Goal: Navigation & Orientation: Find specific page/section

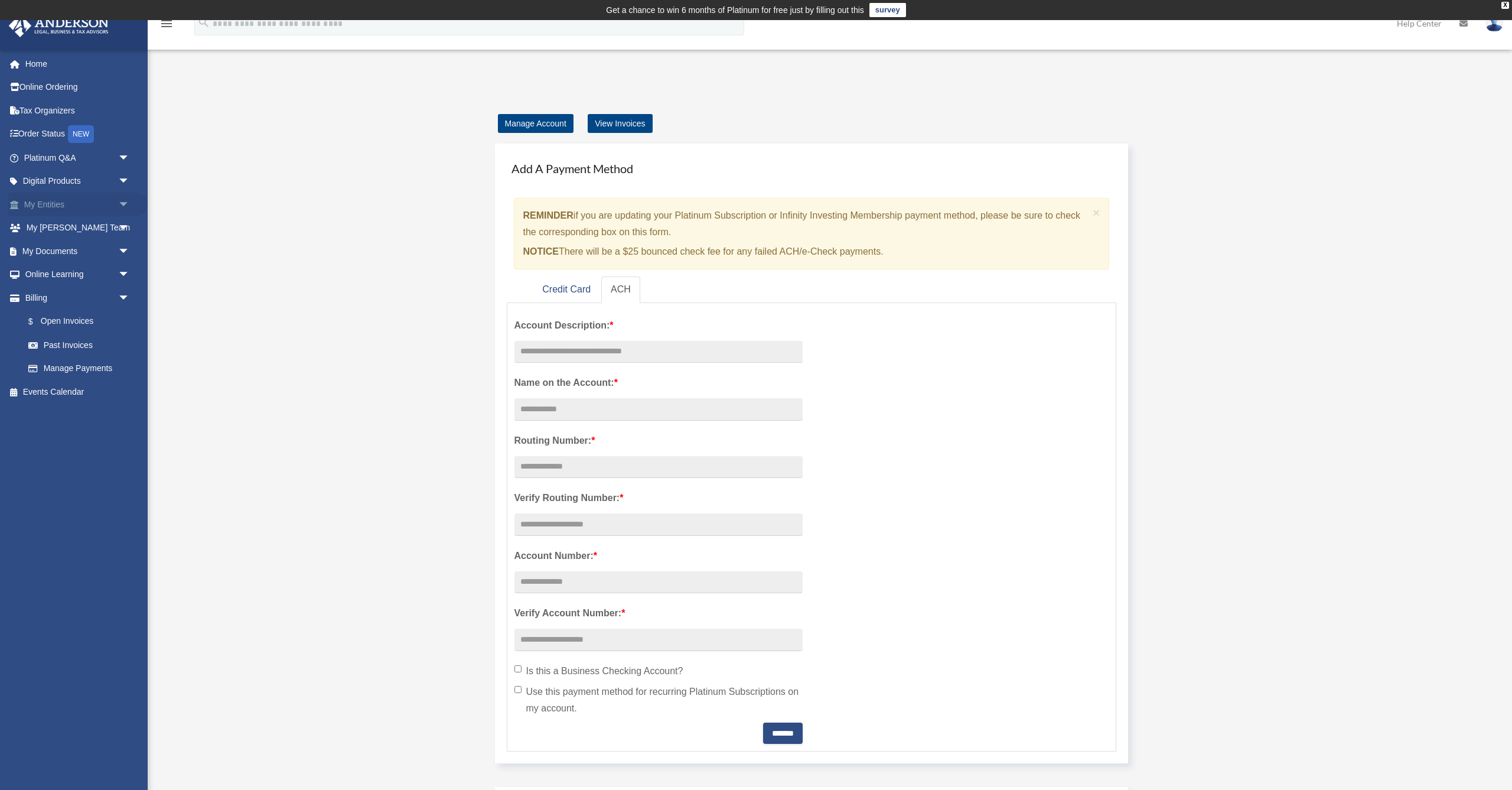
click at [123, 205] on span "arrow_drop_down" at bounding box center [130, 205] width 24 height 24
click at [80, 320] on link "My Blueprint" at bounding box center [82, 321] width 131 height 24
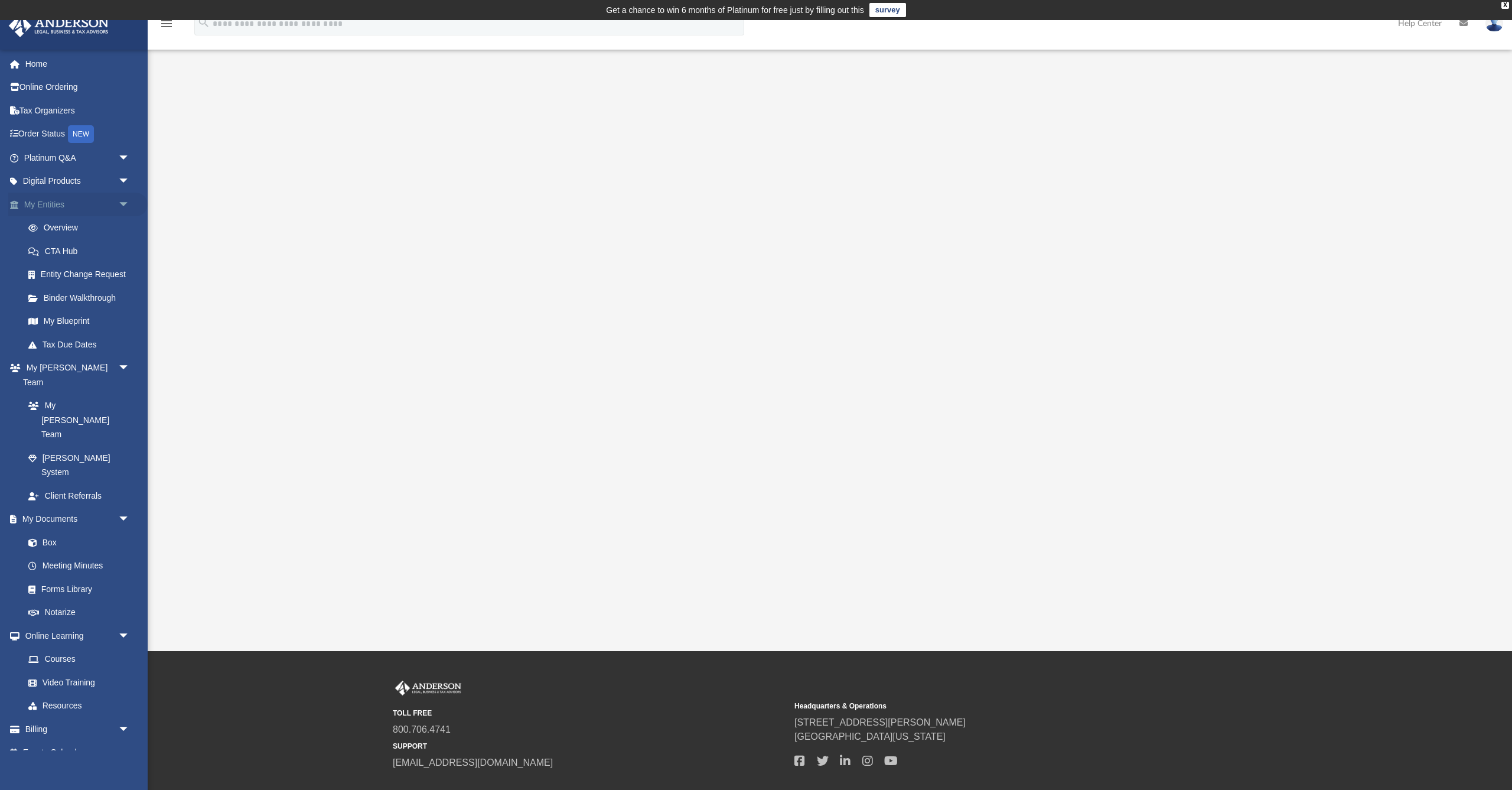
click at [125, 202] on span "arrow_drop_down" at bounding box center [130, 205] width 24 height 24
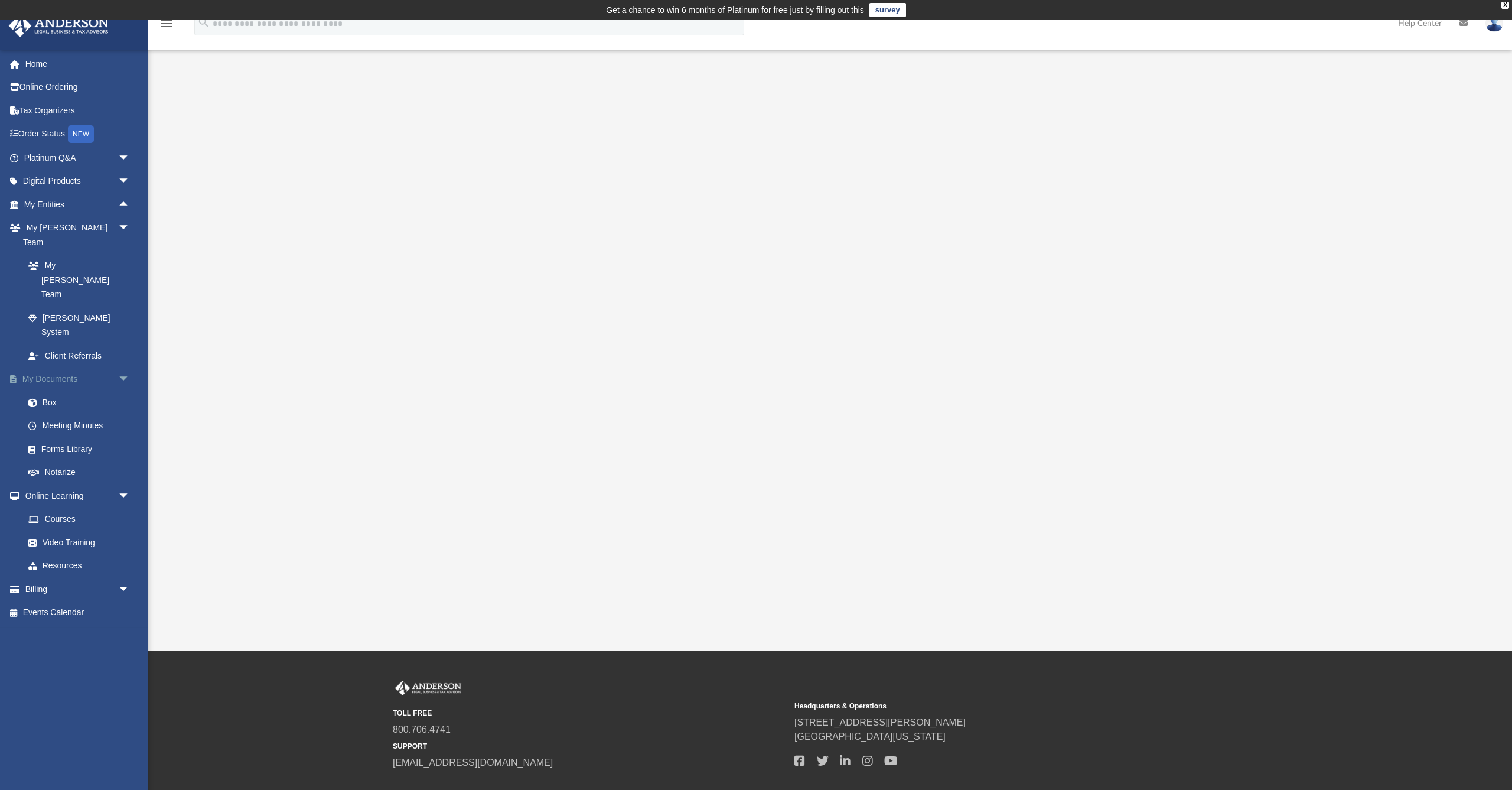
click at [123, 367] on span "arrow_drop_down" at bounding box center [130, 379] width 24 height 24
click at [124, 391] on span "arrow_drop_down" at bounding box center [130, 403] width 24 height 24
click at [125, 158] on span "arrow_drop_down" at bounding box center [130, 158] width 24 height 24
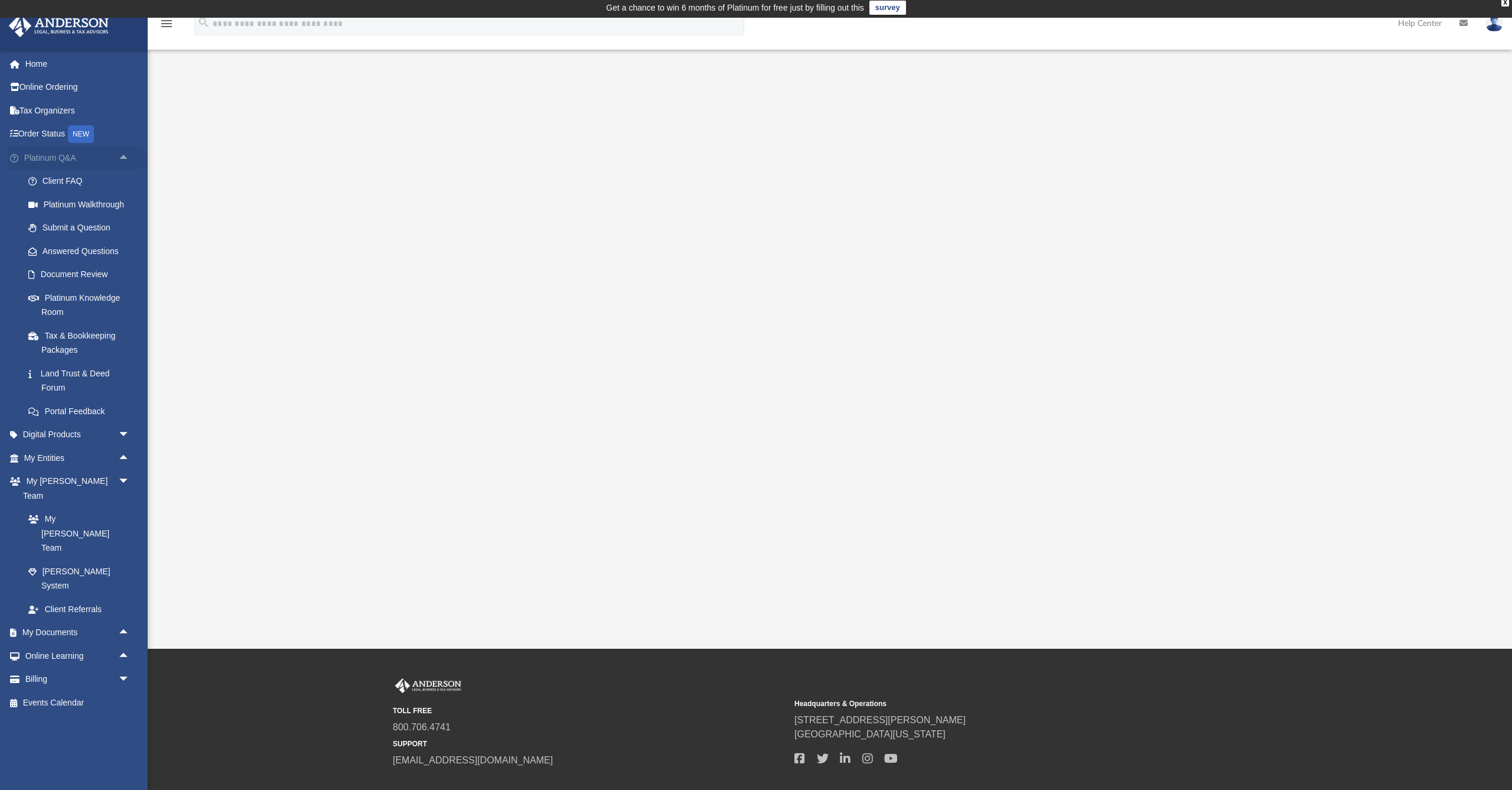
scroll to position [2, 0]
click at [102, 294] on link "Platinum Knowledge Room" at bounding box center [82, 304] width 131 height 38
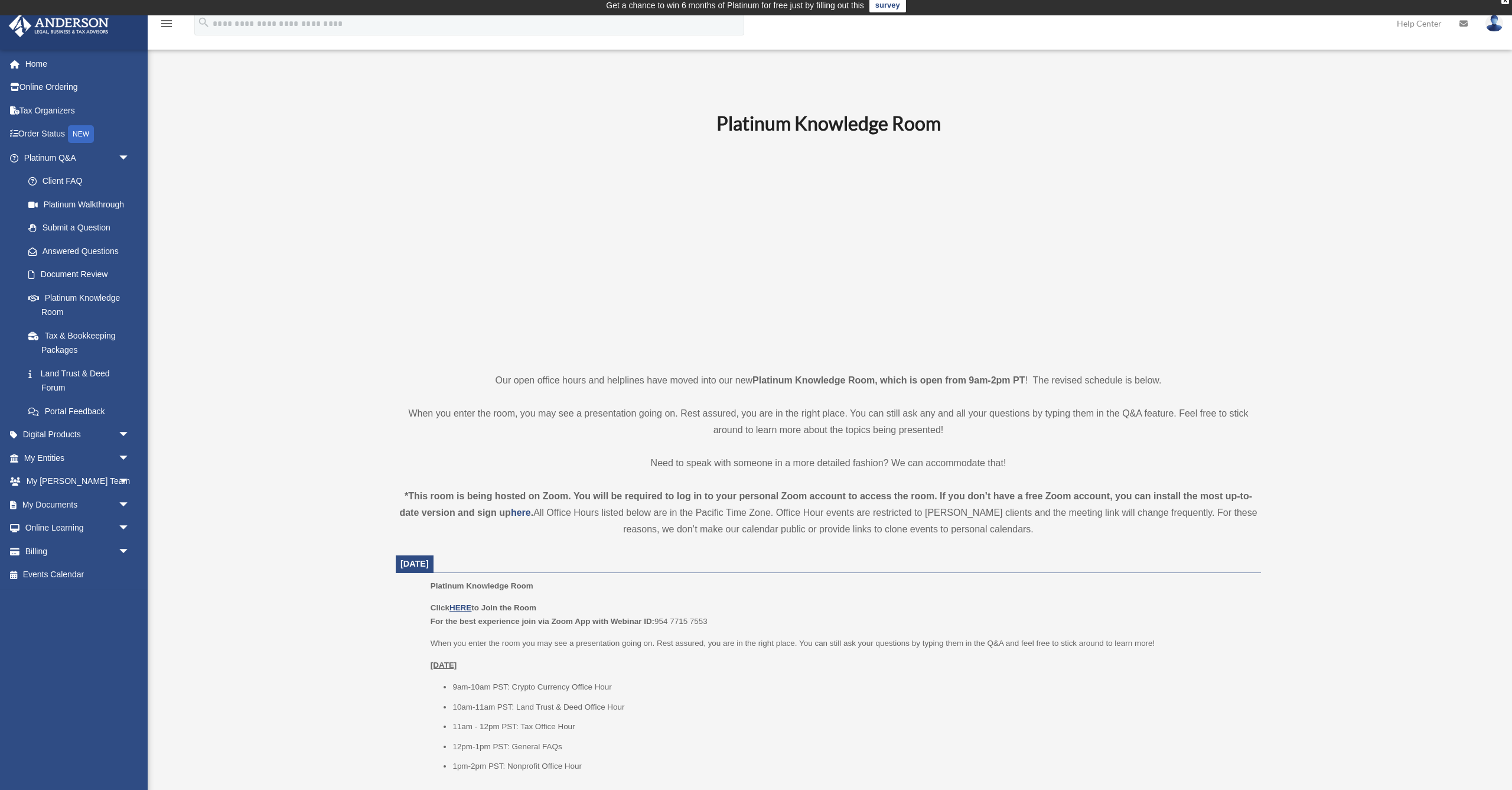
scroll to position [6, 0]
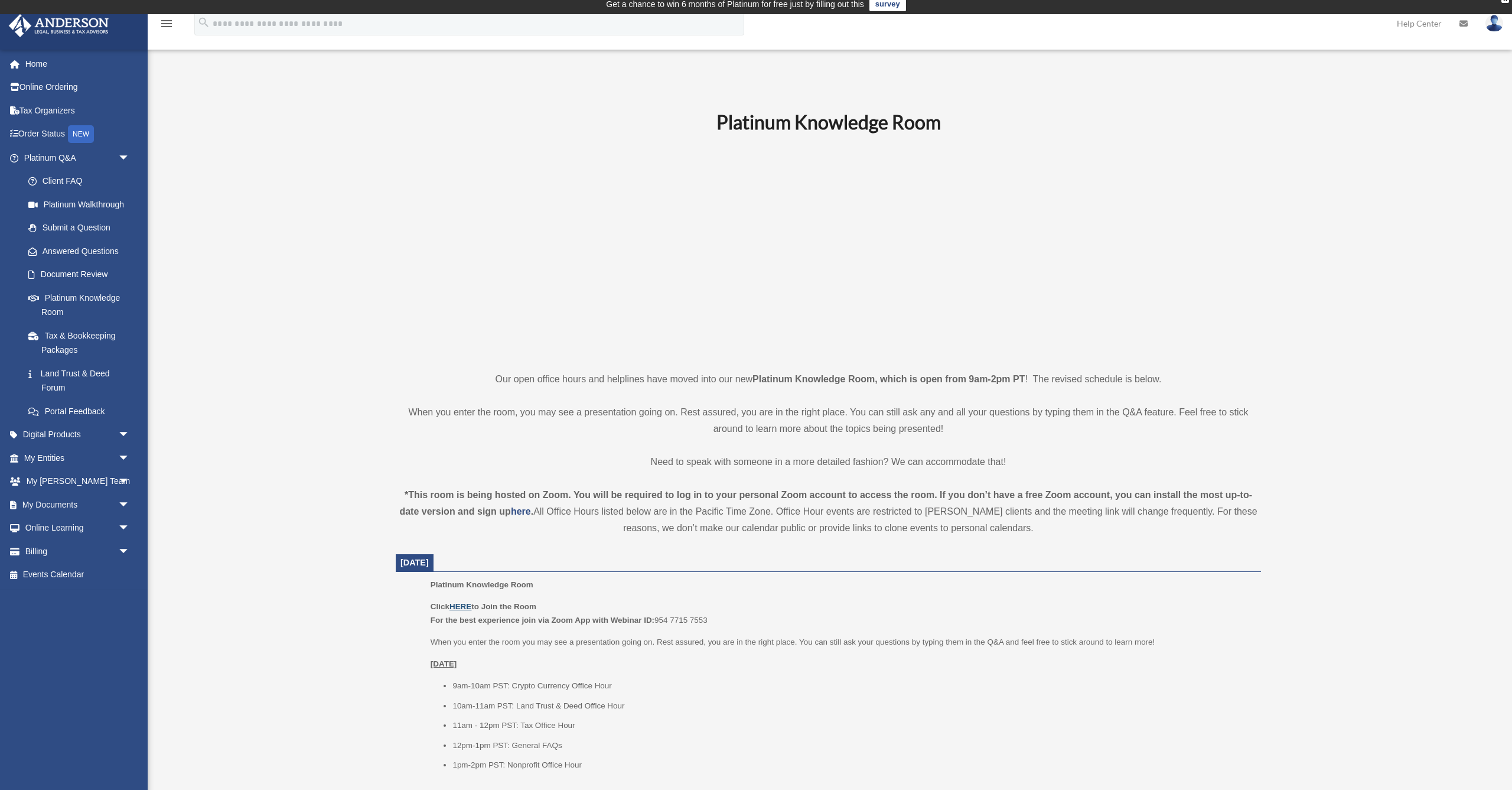
click at [460, 603] on u "HERE" at bounding box center [460, 606] width 22 height 9
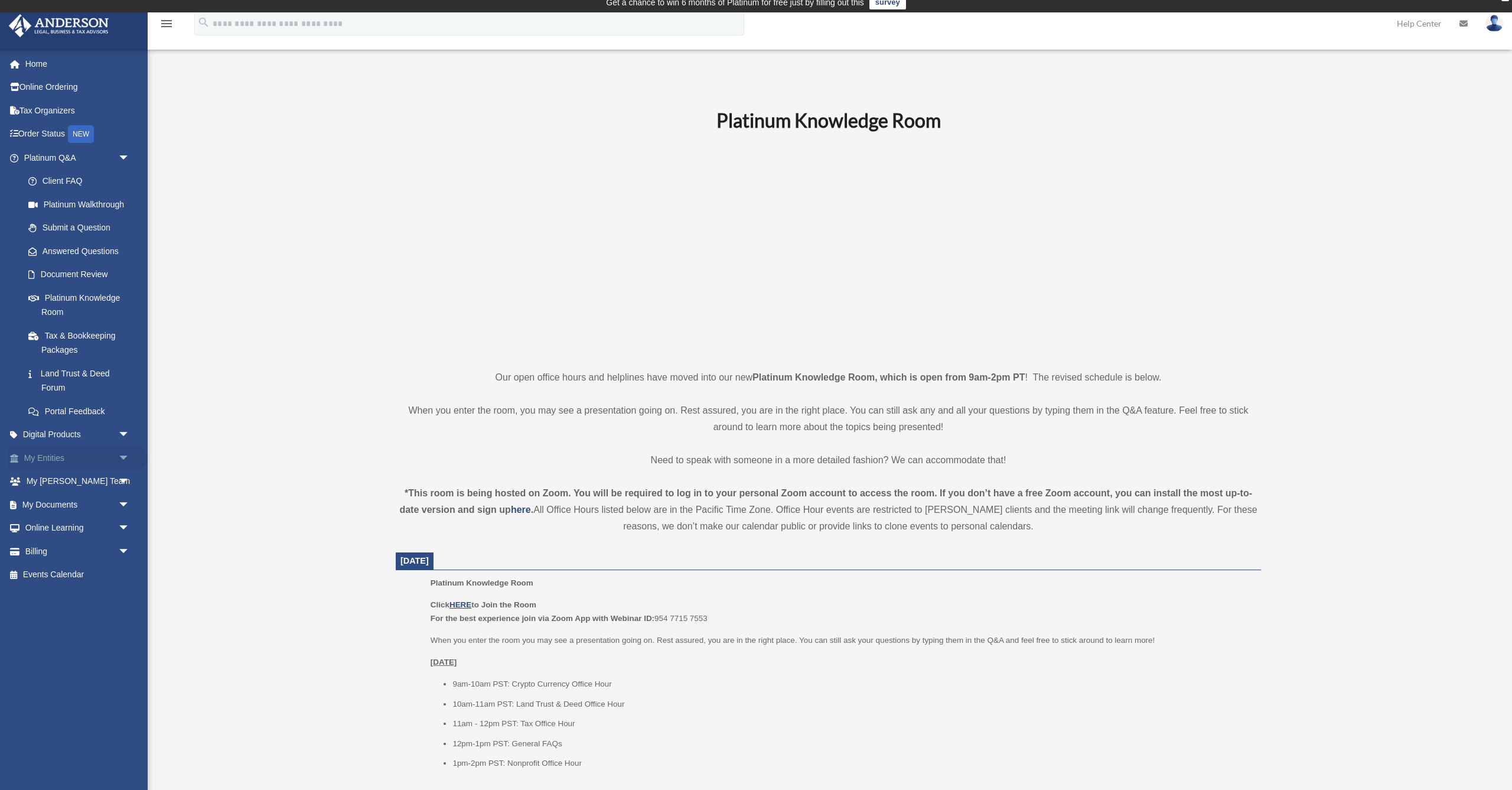
click at [124, 450] on span "arrow_drop_down" at bounding box center [130, 459] width 24 height 24
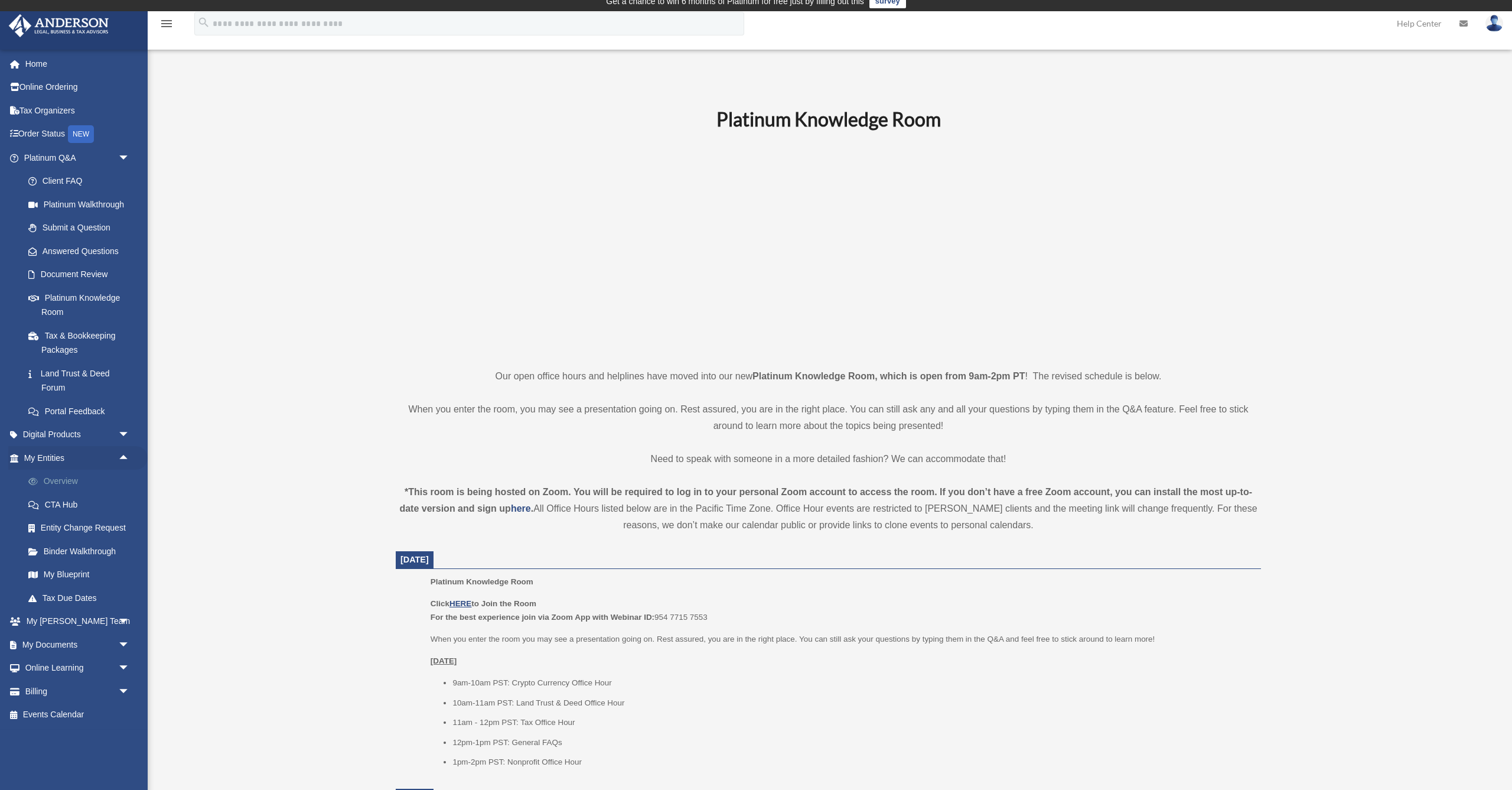
click at [52, 473] on link "Overview" at bounding box center [82, 482] width 131 height 24
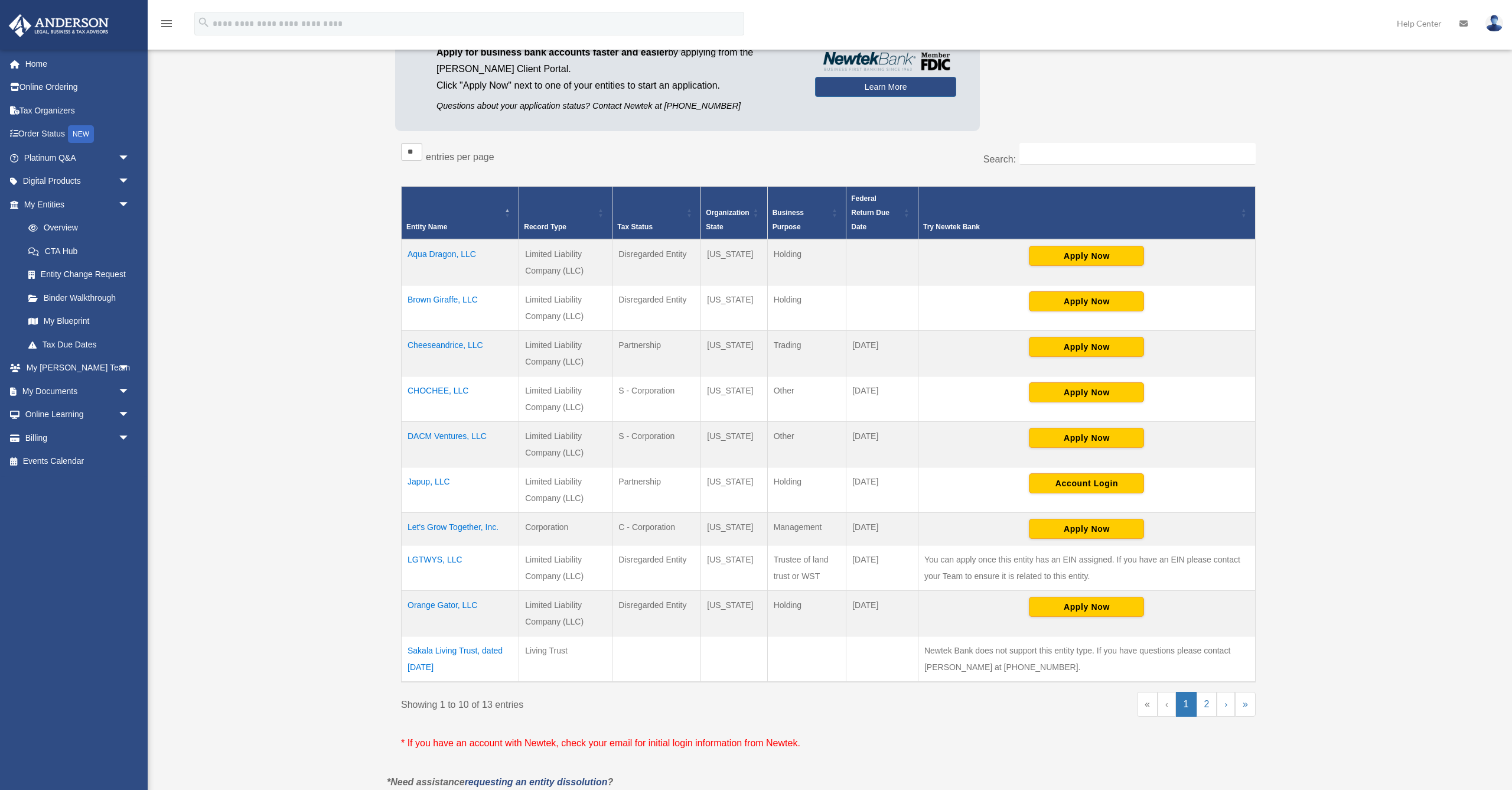
scroll to position [156, 0]
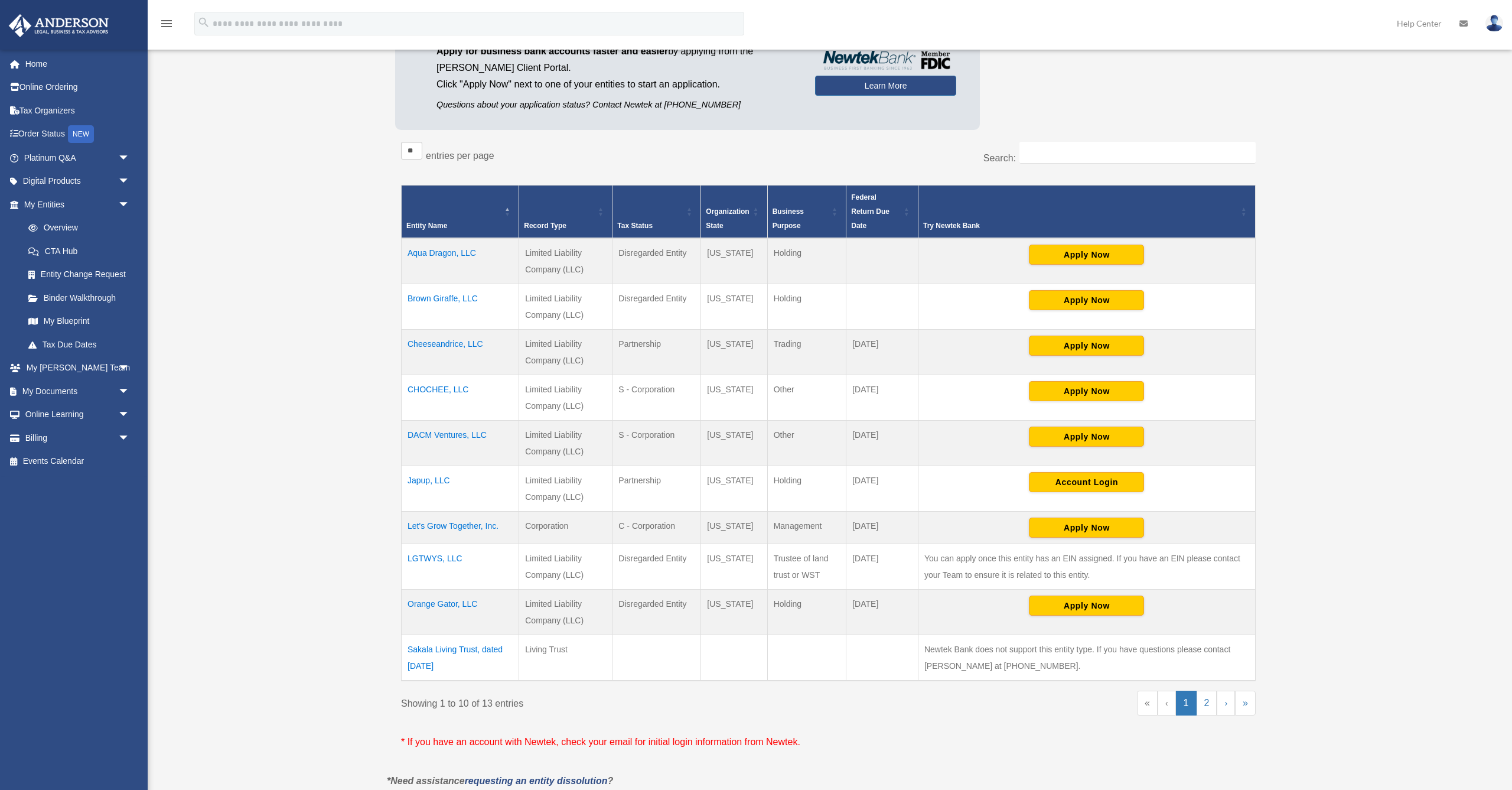
click at [452, 605] on td "Orange Gator, LLC" at bounding box center [460, 613] width 118 height 46
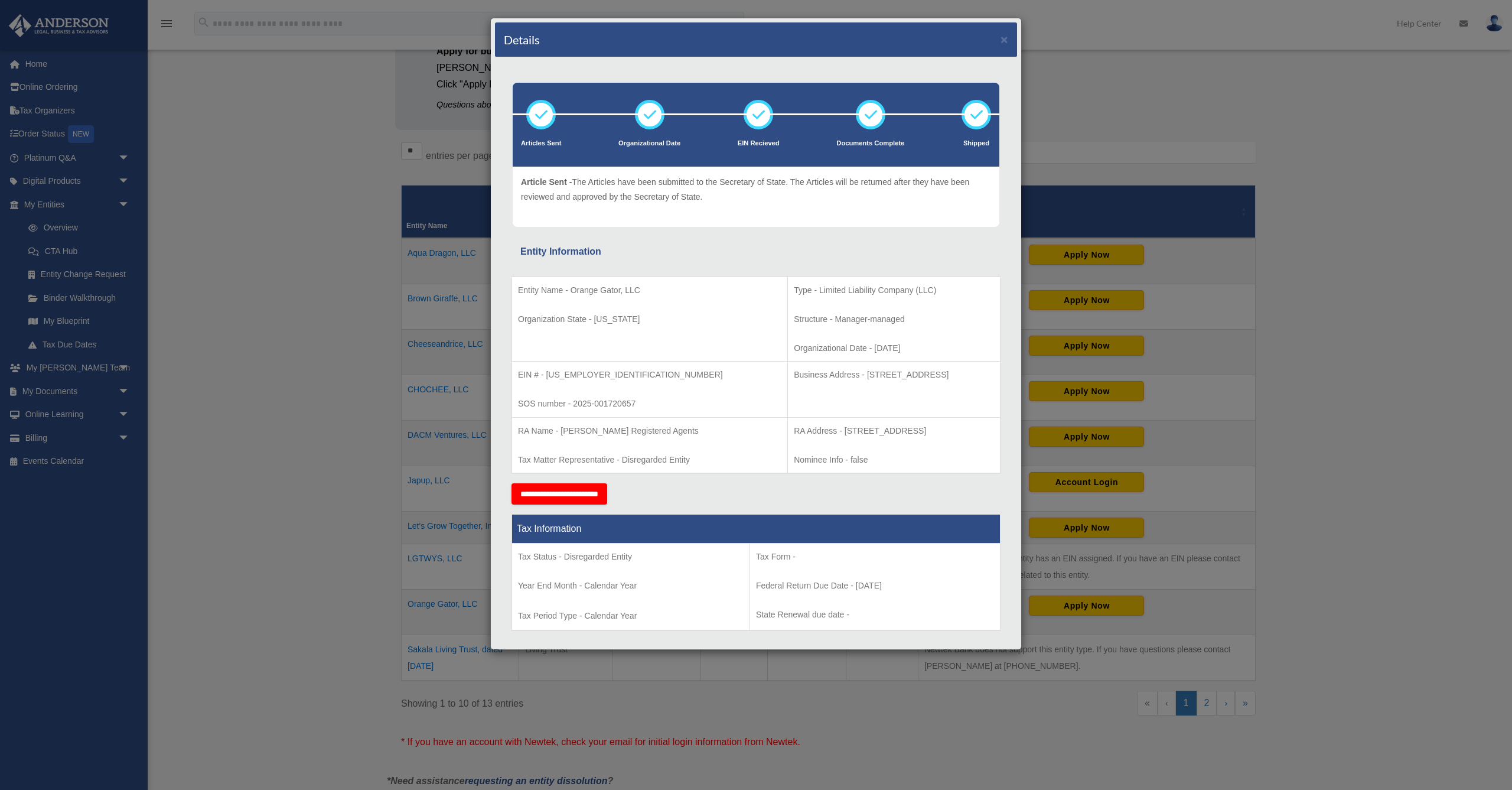
scroll to position [0, 0]
click at [1003, 40] on button "×" at bounding box center [1004, 39] width 7 height 12
